Goal: Task Accomplishment & Management: Use online tool/utility

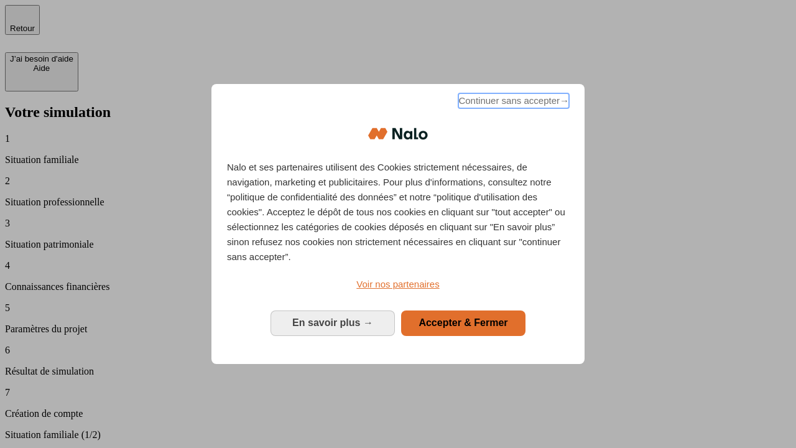
click at [513, 103] on span "Continuer sans accepter →" at bounding box center [513, 100] width 111 height 15
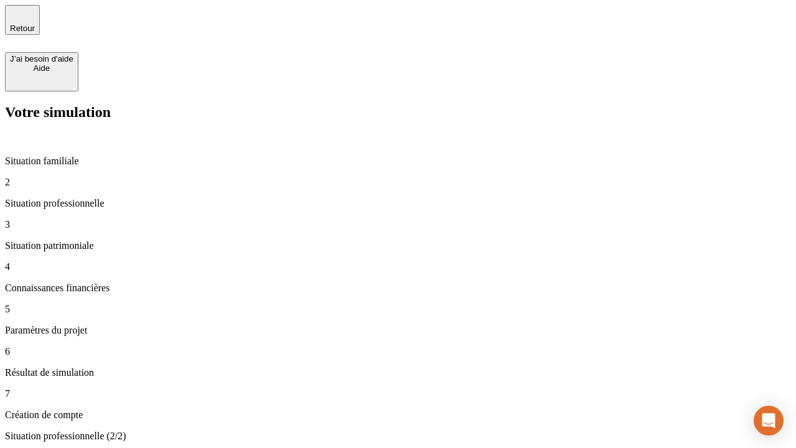
type input "70 000"
type input "1 000"
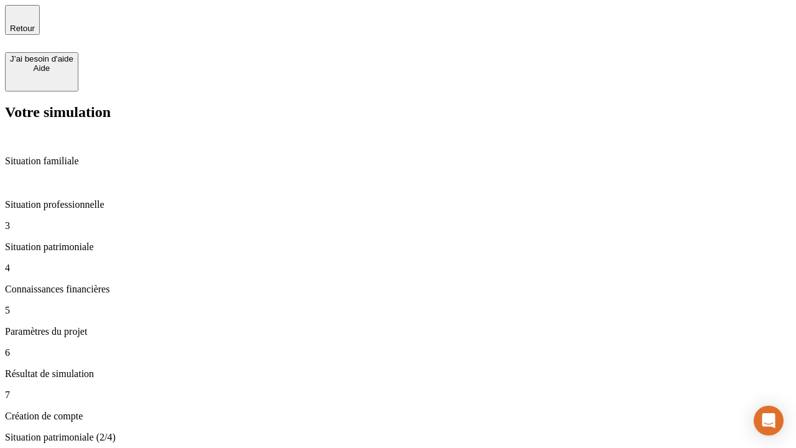
type input "800"
type input "6"
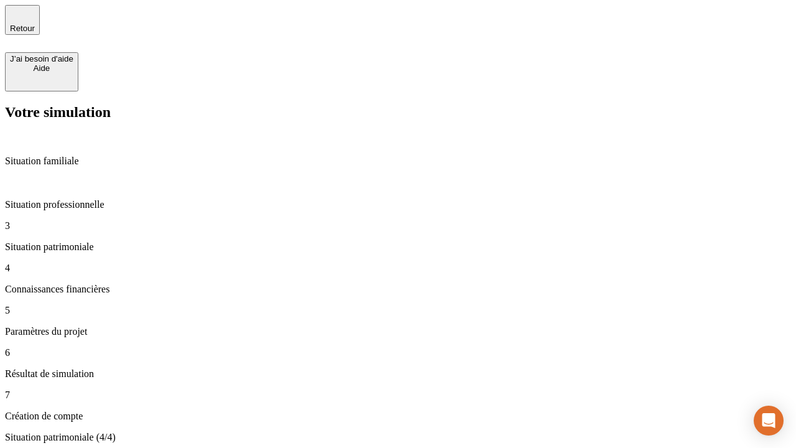
type input "400"
type input "3"
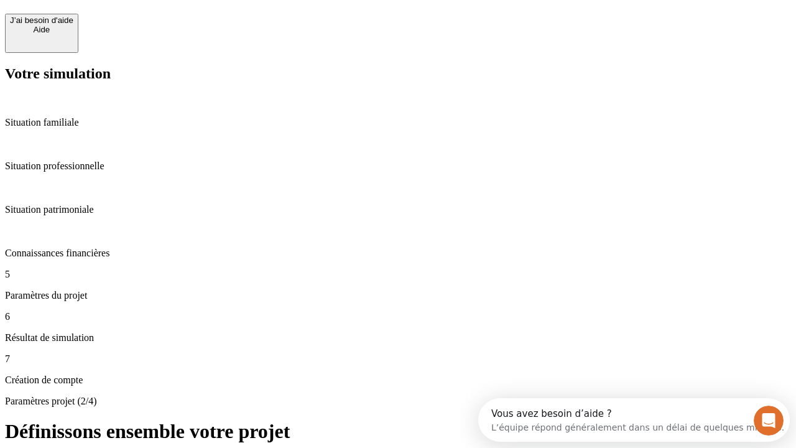
scroll to position [11, 0]
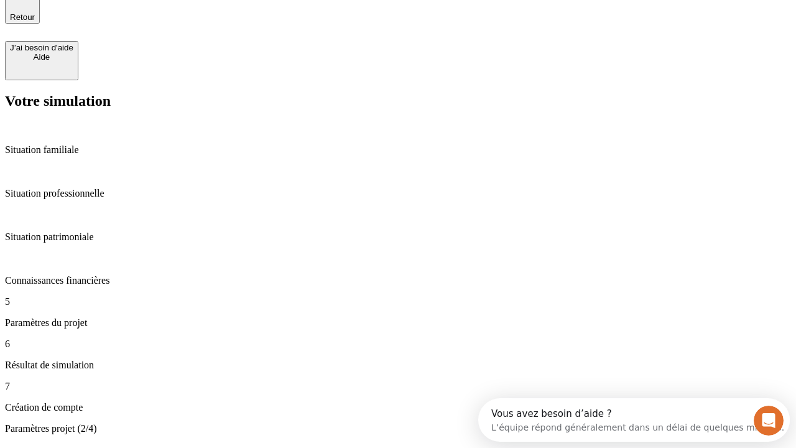
type input "35"
type input "500"
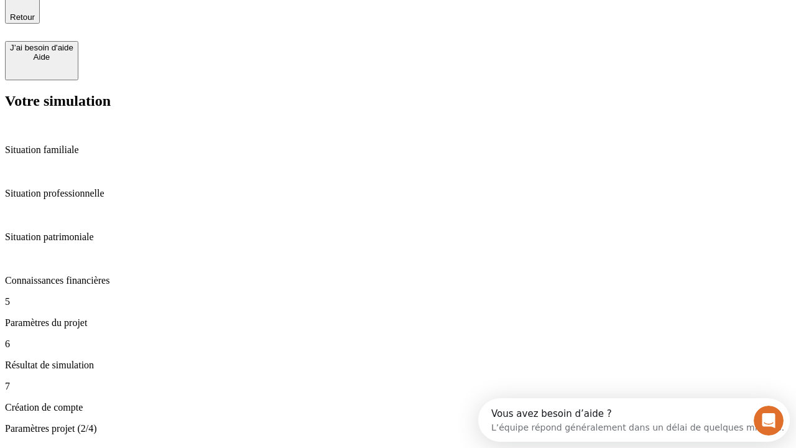
type input "640"
